Goal: Task Accomplishment & Management: Use online tool/utility

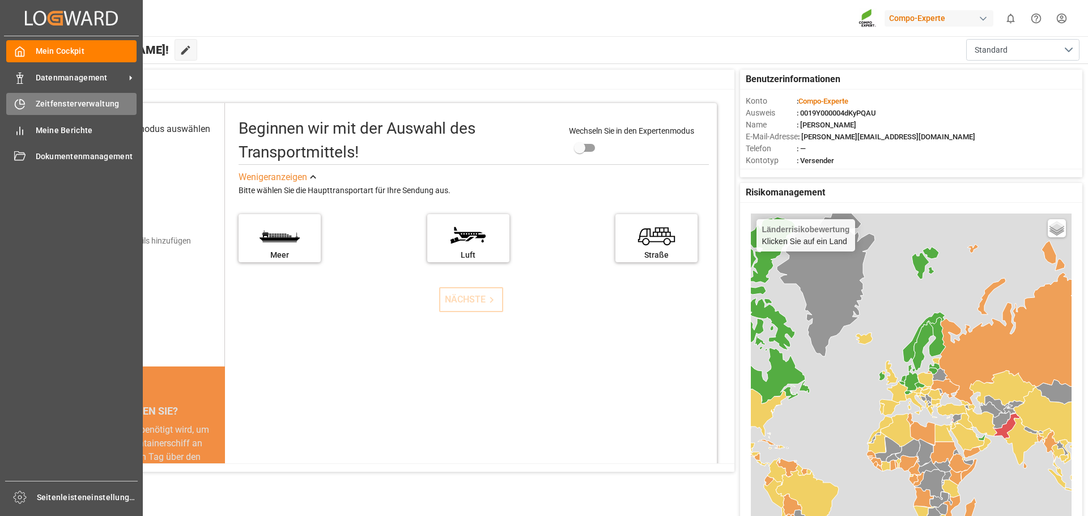
click at [53, 105] on font "Zeitfensterverwaltung" at bounding box center [78, 103] width 84 height 9
